Goal: Information Seeking & Learning: Find specific fact

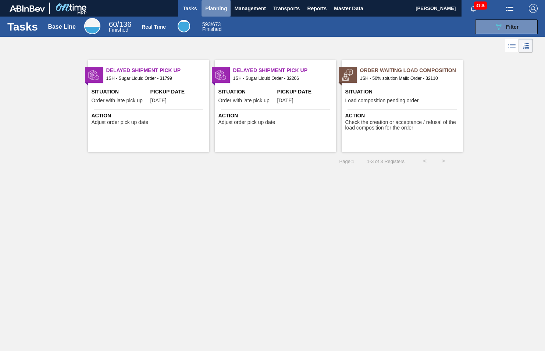
click at [216, 6] on span "Planning" at bounding box center [216, 8] width 22 height 9
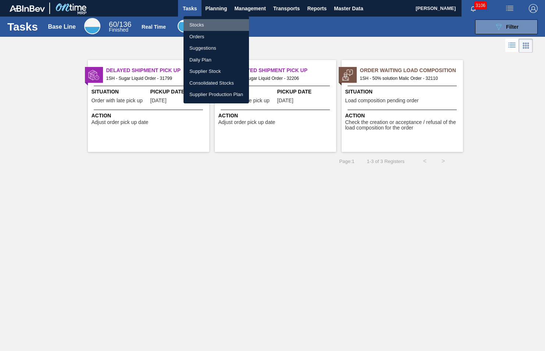
click at [195, 25] on li "Stocks" at bounding box center [215, 25] width 65 height 12
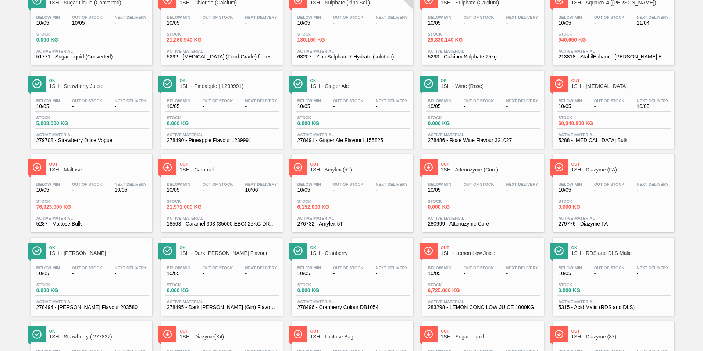
scroll to position [73, 0]
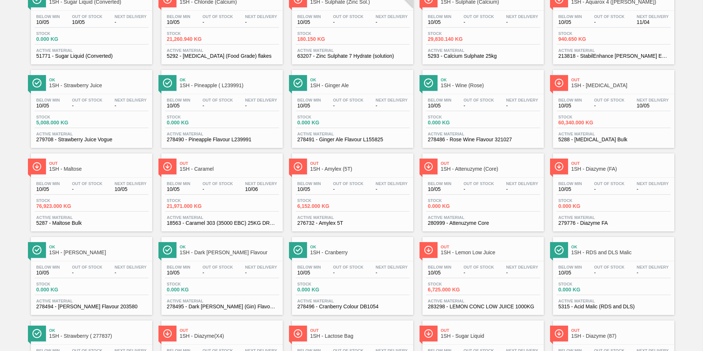
click at [544, 83] on span "1SH - [MEDICAL_DATA]" at bounding box center [620, 86] width 99 height 6
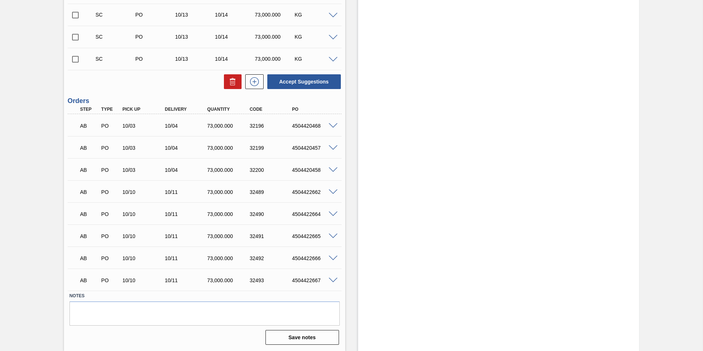
scroll to position [414, 0]
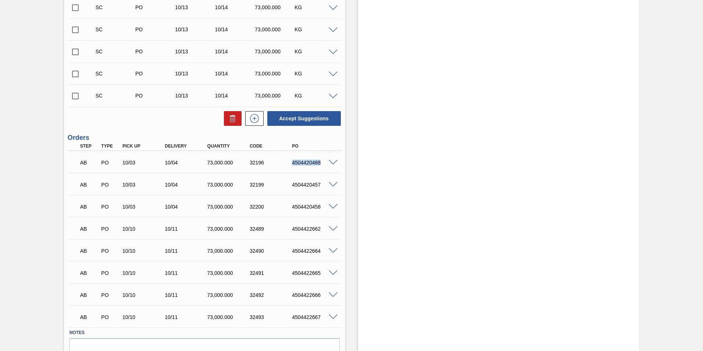
drag, startPoint x: 291, startPoint y: 162, endPoint x: 323, endPoint y: 159, distance: 31.7
click at [323, 159] on div "AB PO 10/03 10/04 73,000.000 32196 4504420468" at bounding box center [202, 161] width 254 height 15
copy div "4504420468"
drag, startPoint x: 291, startPoint y: 186, endPoint x: 326, endPoint y: 190, distance: 34.8
click at [326, 190] on div "AB PO 10/03 10/04 73,000.000 32199 4504420457" at bounding box center [202, 183] width 254 height 15
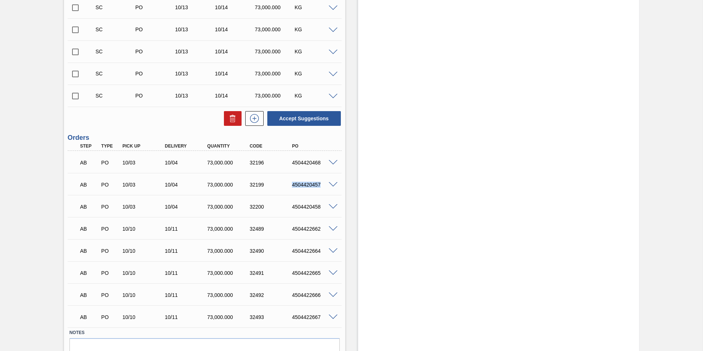
copy div "4504420457"
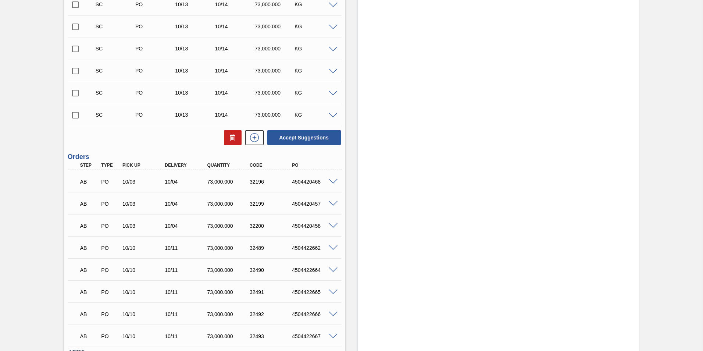
scroll to position [451, 0]
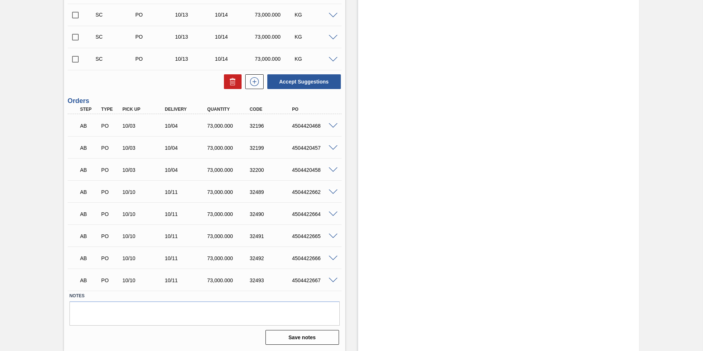
click at [333, 126] on span at bounding box center [332, 126] width 9 height 6
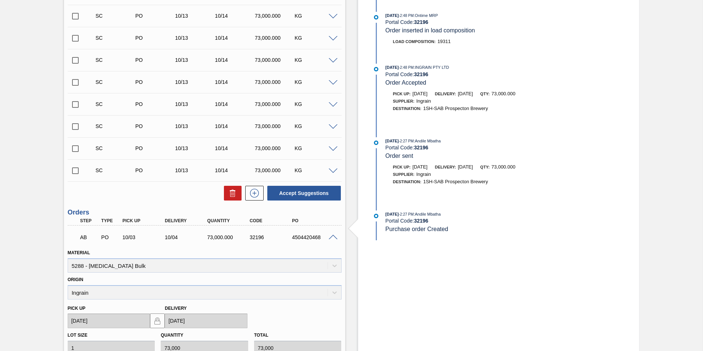
scroll to position [341, 0]
click at [335, 234] on span at bounding box center [332, 236] width 9 height 6
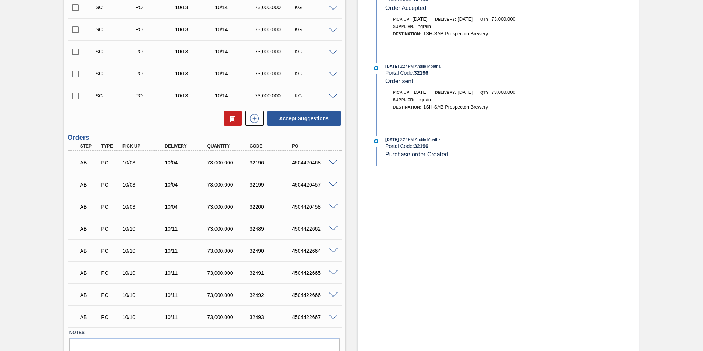
scroll to position [451, 0]
